Goal: Information Seeking & Learning: Learn about a topic

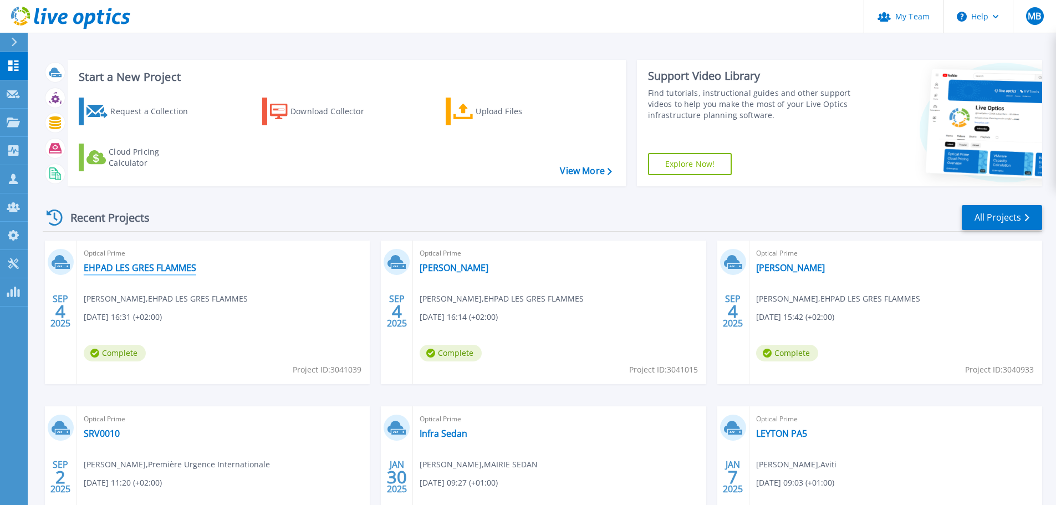
click at [155, 267] on link "EHPAD LES GRES FLAMMES" at bounding box center [140, 267] width 113 height 11
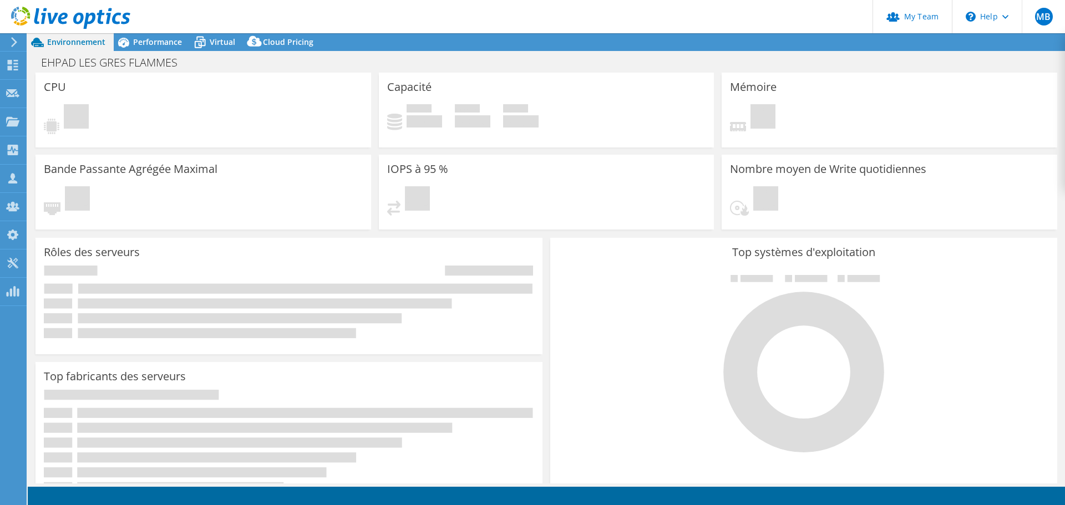
select select "USD"
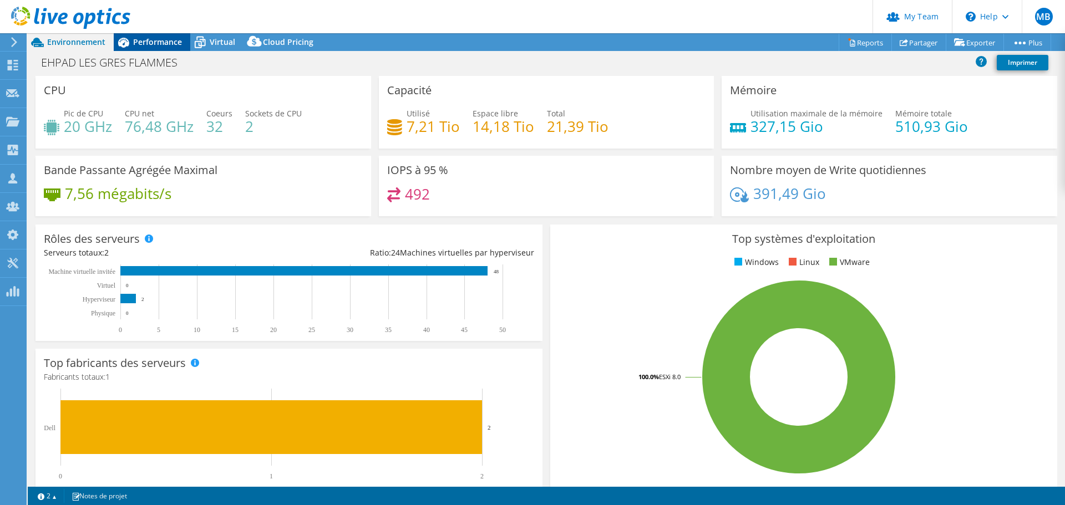
click at [157, 39] on span "Performance" at bounding box center [157, 42] width 49 height 11
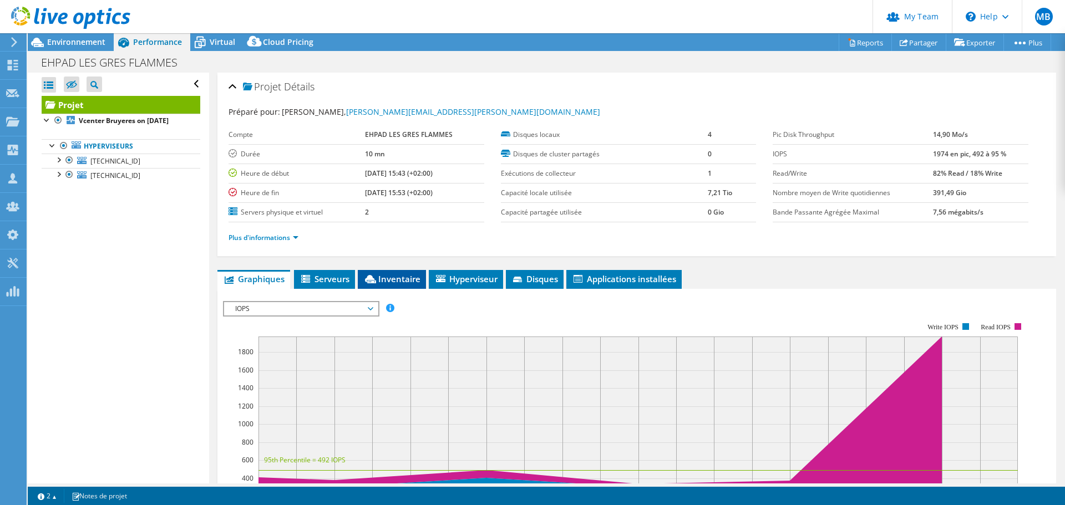
click at [402, 274] on span "Inventaire" at bounding box center [391, 278] width 57 height 11
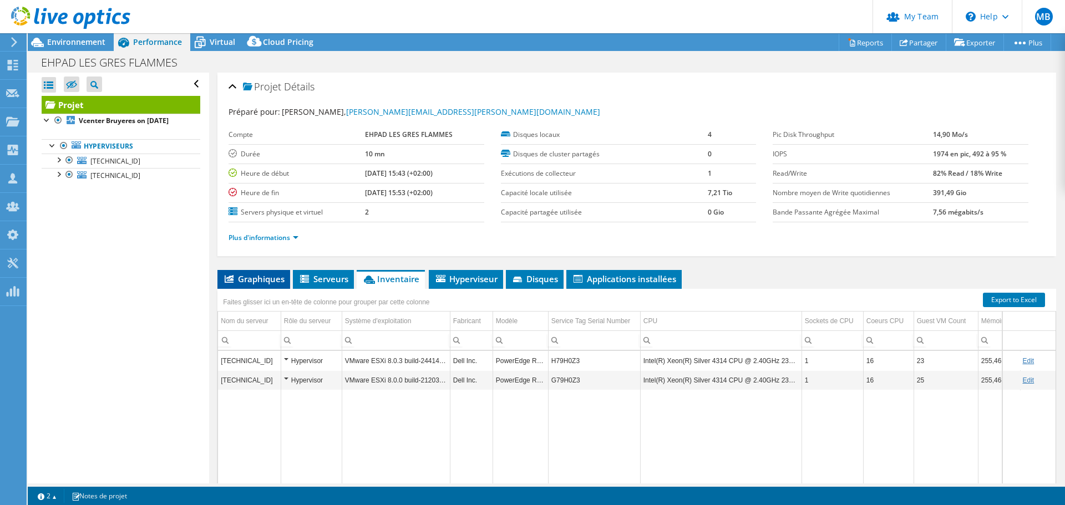
click at [237, 281] on span "Graphiques" at bounding box center [254, 278] width 62 height 11
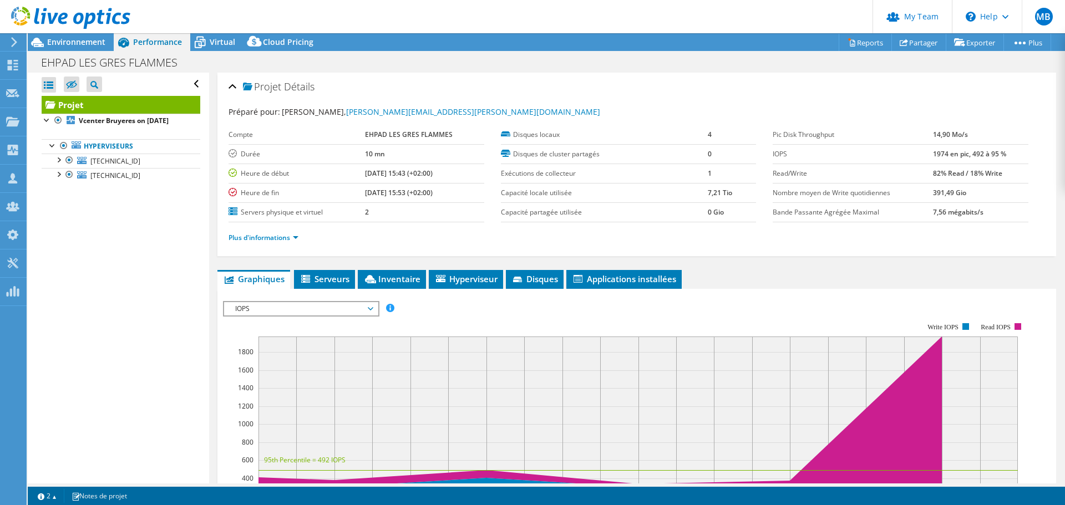
click at [313, 311] on span "IOPS" at bounding box center [301, 308] width 143 height 13
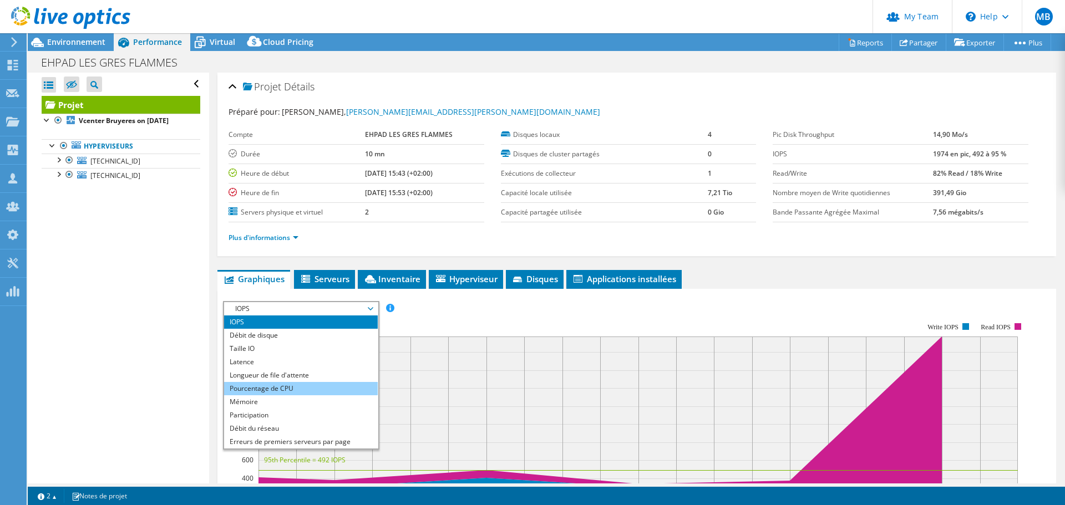
click at [269, 390] on li "Pourcentage de CPU" at bounding box center [301, 388] width 154 height 13
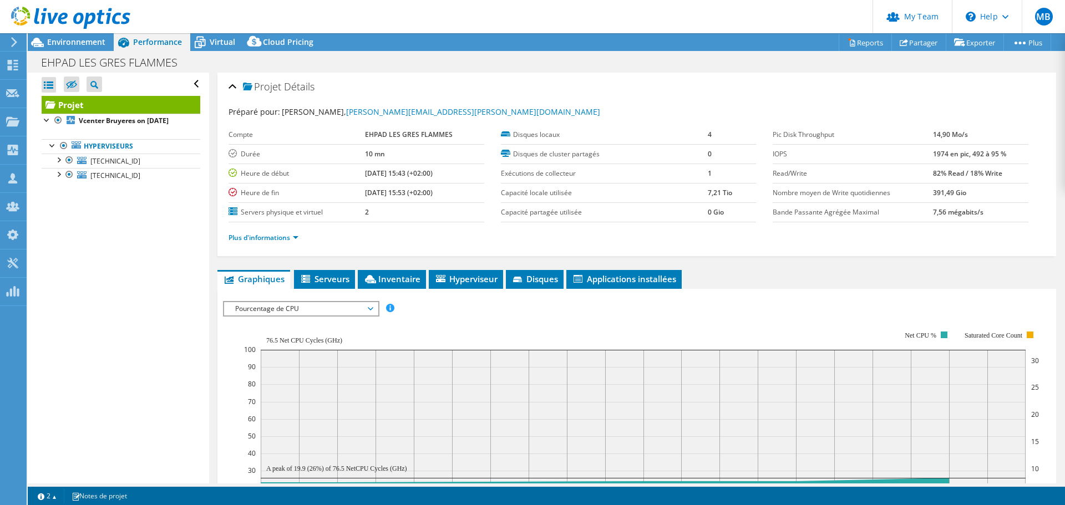
click at [360, 307] on span "Pourcentage de CPU" at bounding box center [301, 308] width 143 height 13
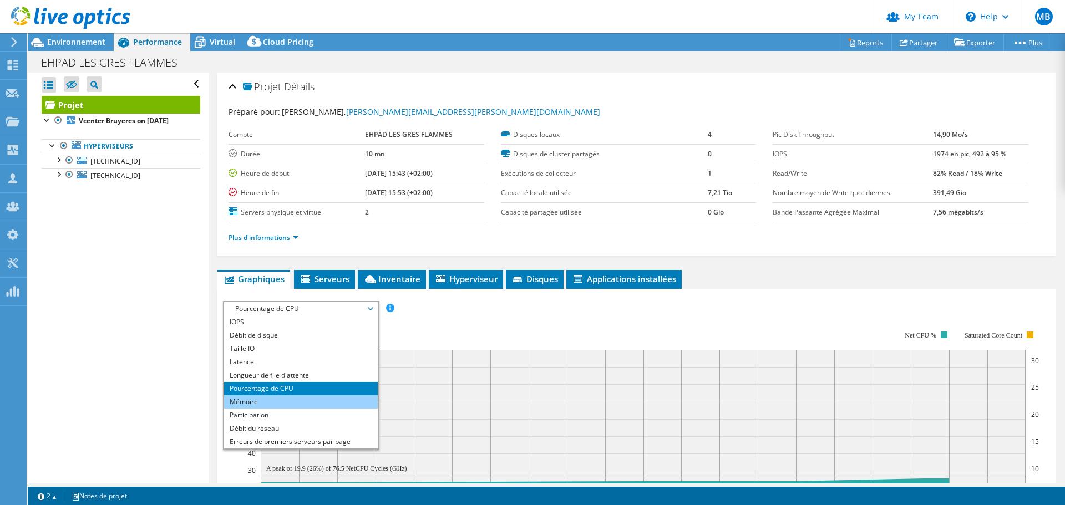
click at [266, 398] on li "Mémoire" at bounding box center [301, 401] width 154 height 13
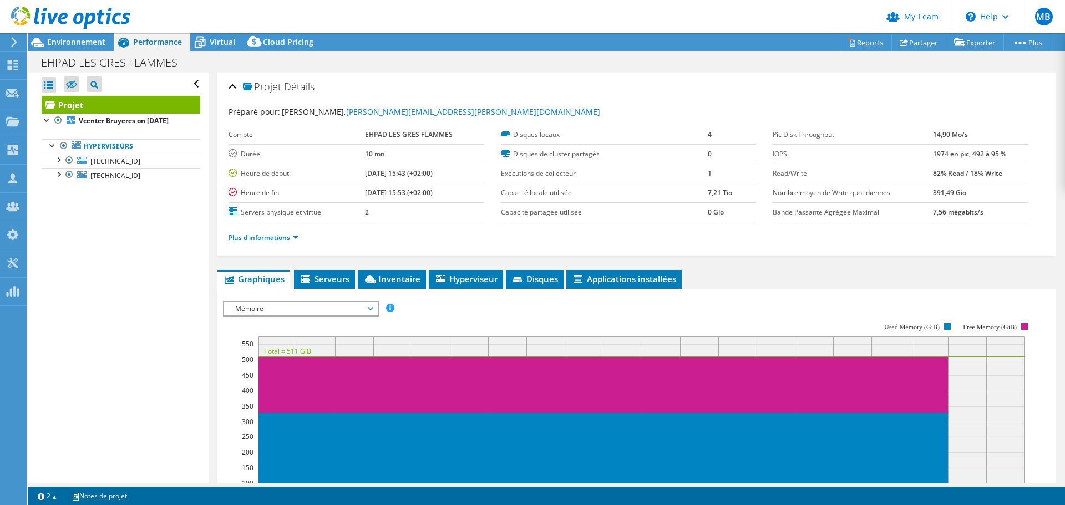
click at [349, 311] on span "Mémoire" at bounding box center [301, 308] width 143 height 13
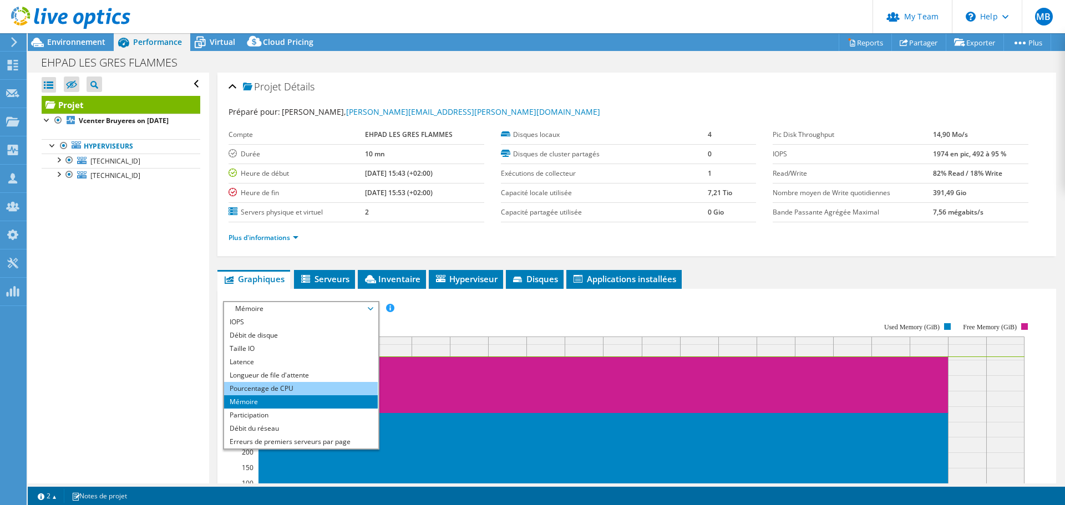
click at [257, 388] on li "Pourcentage de CPU" at bounding box center [301, 388] width 154 height 13
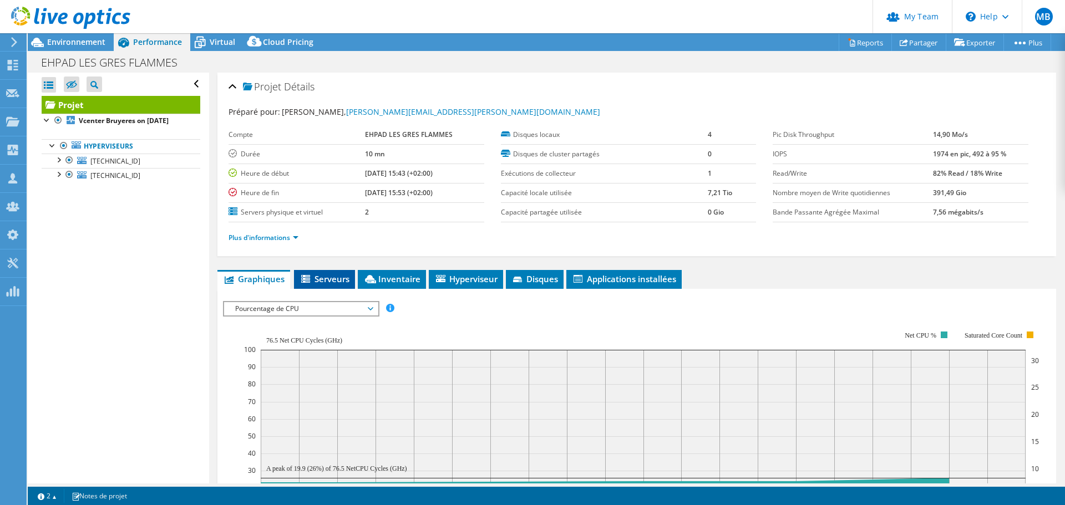
click at [327, 273] on li "Serveurs" at bounding box center [324, 279] width 61 height 19
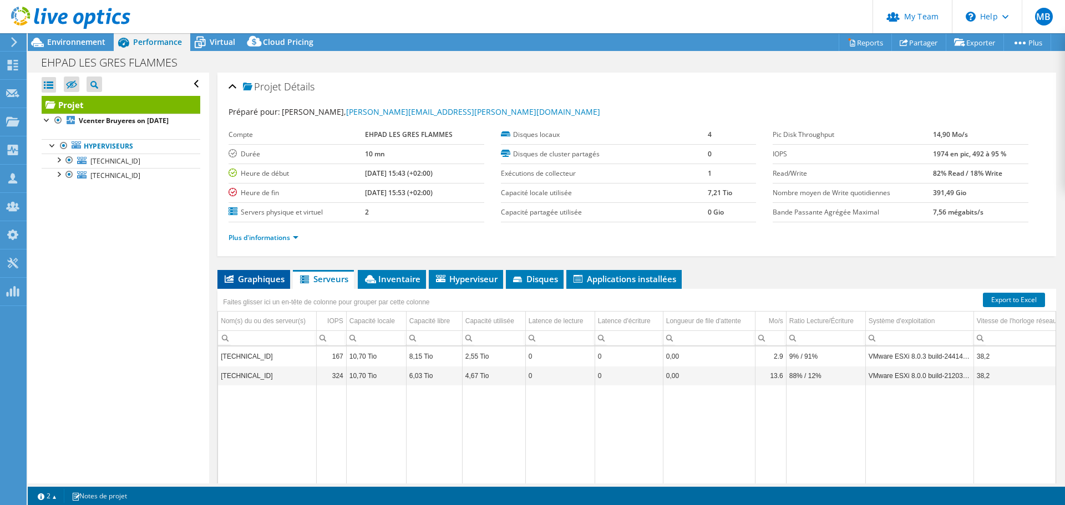
click at [270, 281] on span "Graphiques" at bounding box center [254, 278] width 62 height 11
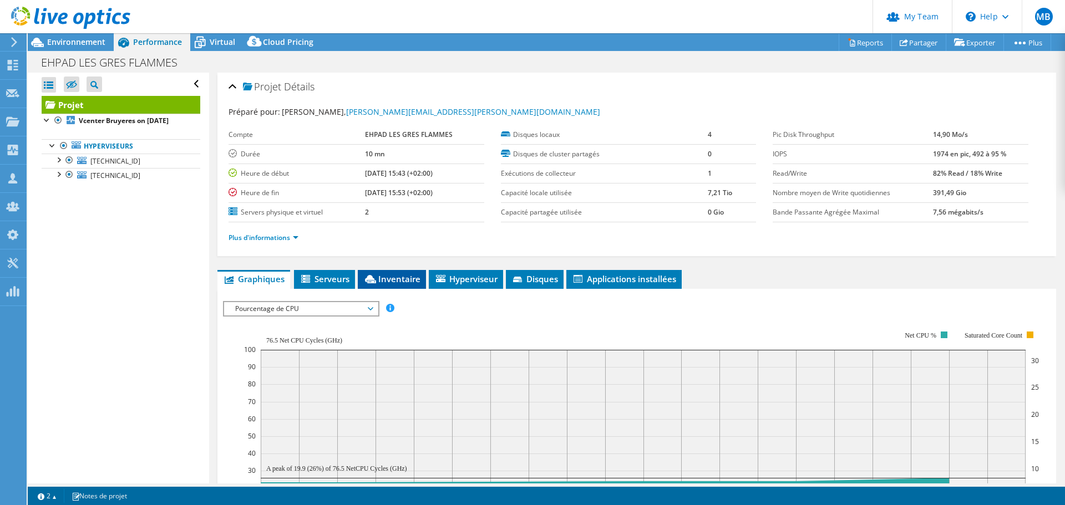
click at [384, 282] on span "Inventaire" at bounding box center [391, 278] width 57 height 11
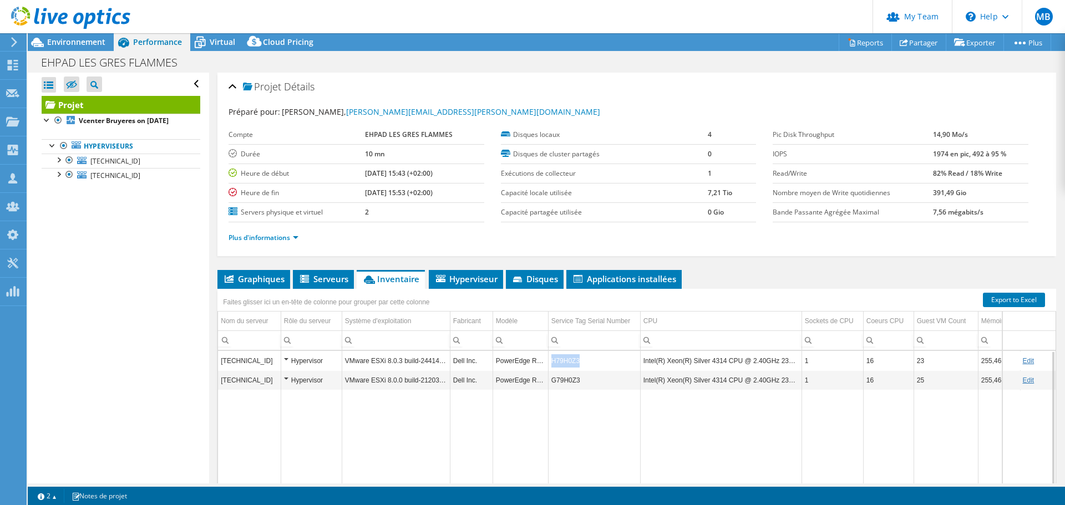
copy td "H79H0Z3"
drag, startPoint x: 553, startPoint y: 360, endPoint x: 581, endPoint y: 362, distance: 27.8
click at [581, 362] on td "H79H0Z3" at bounding box center [594, 360] width 92 height 19
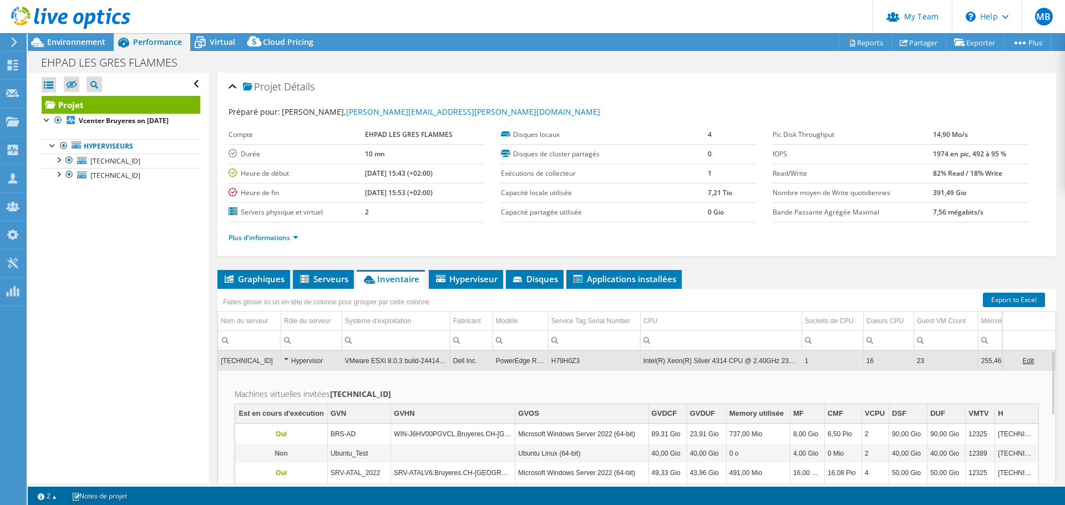
click at [558, 360] on td "H79H0Z3" at bounding box center [594, 360] width 92 height 19
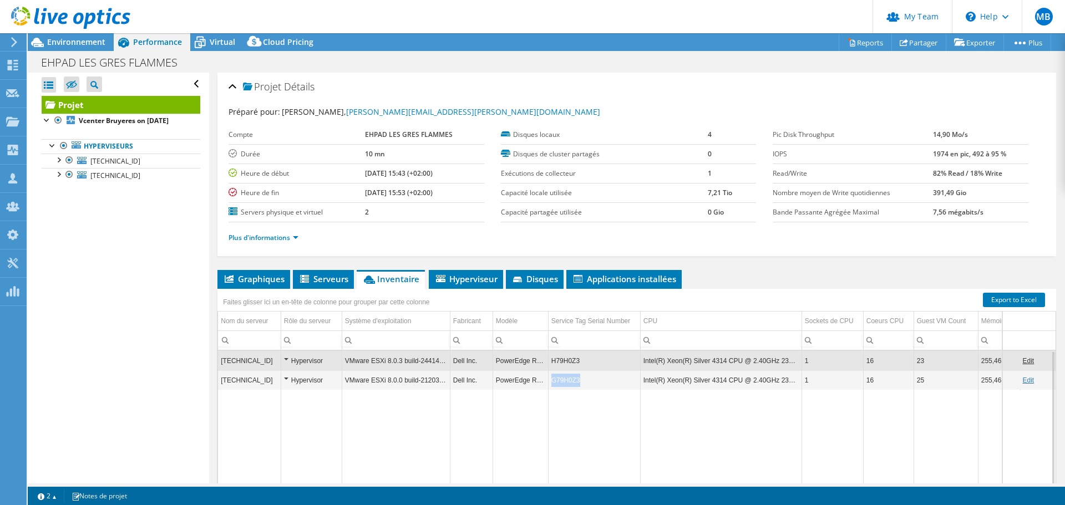
copy td "G79H0Z3"
drag, startPoint x: 553, startPoint y: 380, endPoint x: 577, endPoint y: 385, distance: 24.4
click at [577, 385] on td "G79H0Z3" at bounding box center [594, 379] width 92 height 19
